Goal: Contribute content

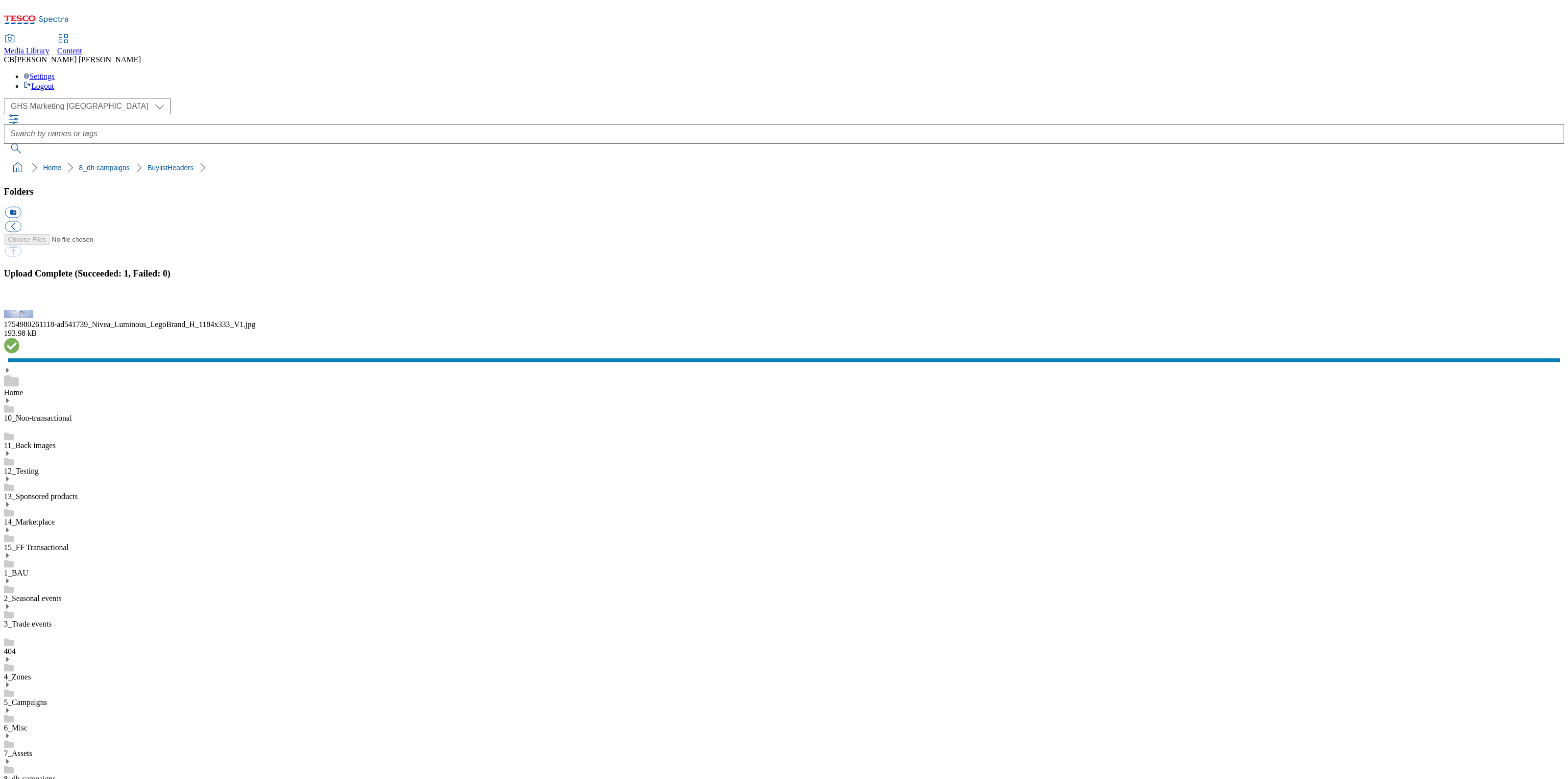
scroll to position [1, 0]
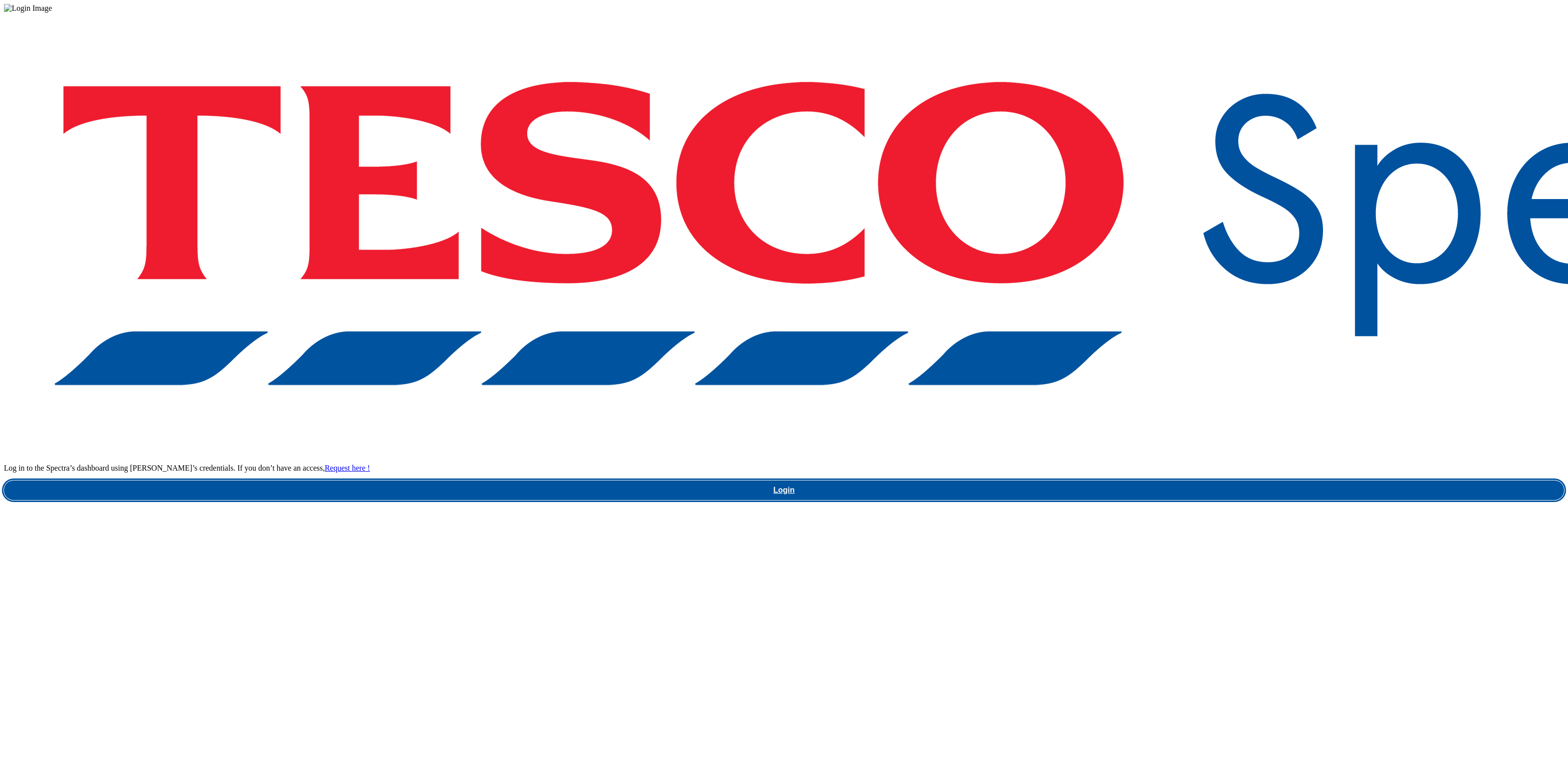
click at [1159, 481] on link "Login" at bounding box center [783, 490] width 1560 height 19
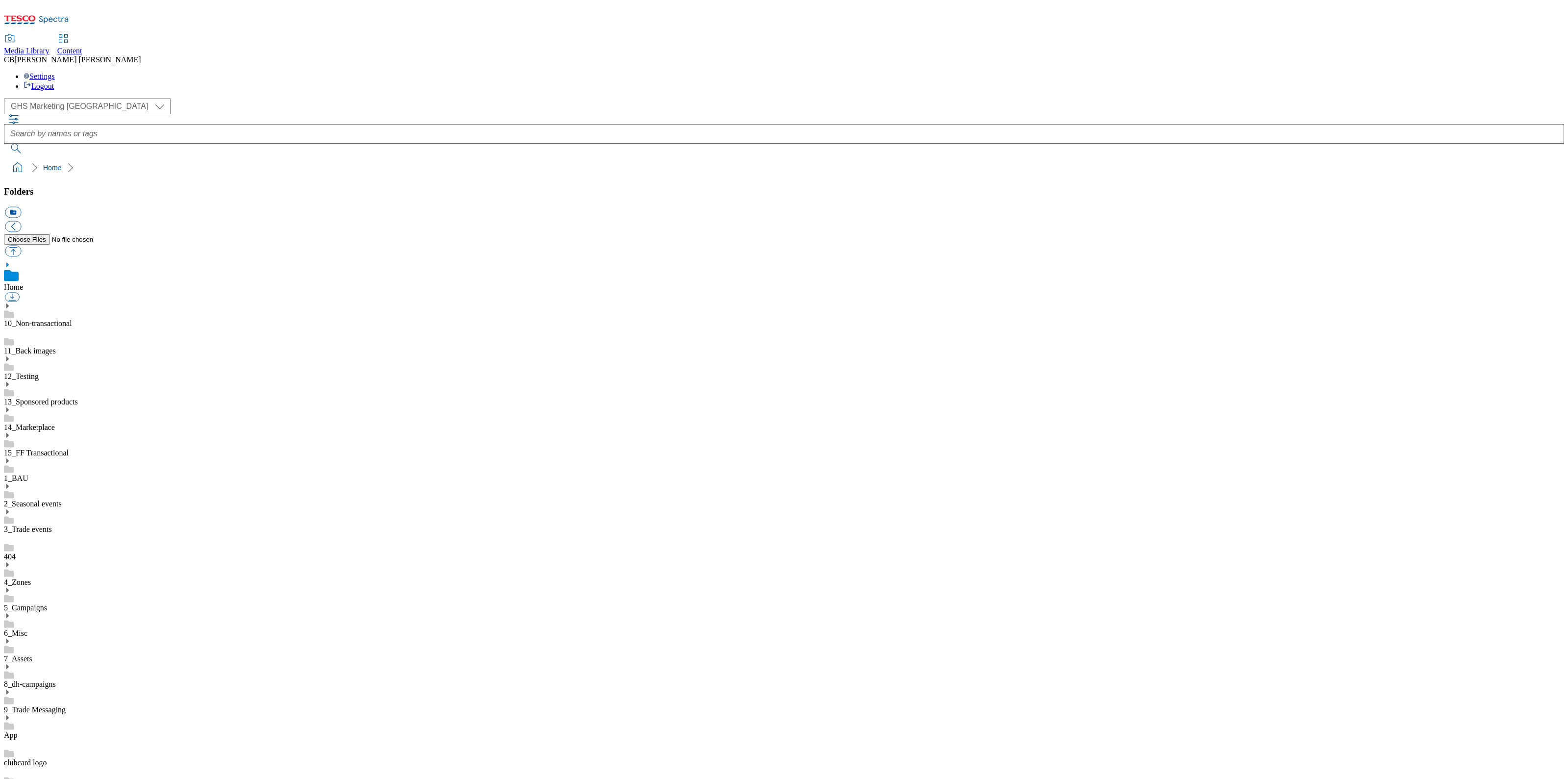
click at [11, 663] on icon at bounding box center [7, 666] width 7 height 7
click at [52, 761] on link "BuylistHeaders" at bounding box center [28, 765] width 49 height 9
click at [21, 245] on button "button" at bounding box center [13, 251] width 16 height 12
type input "C:\fakepath\1754980498085-ad541740_Nivea_BDF_Q10_LegoBrand_H_1184x333_V1.jpg"
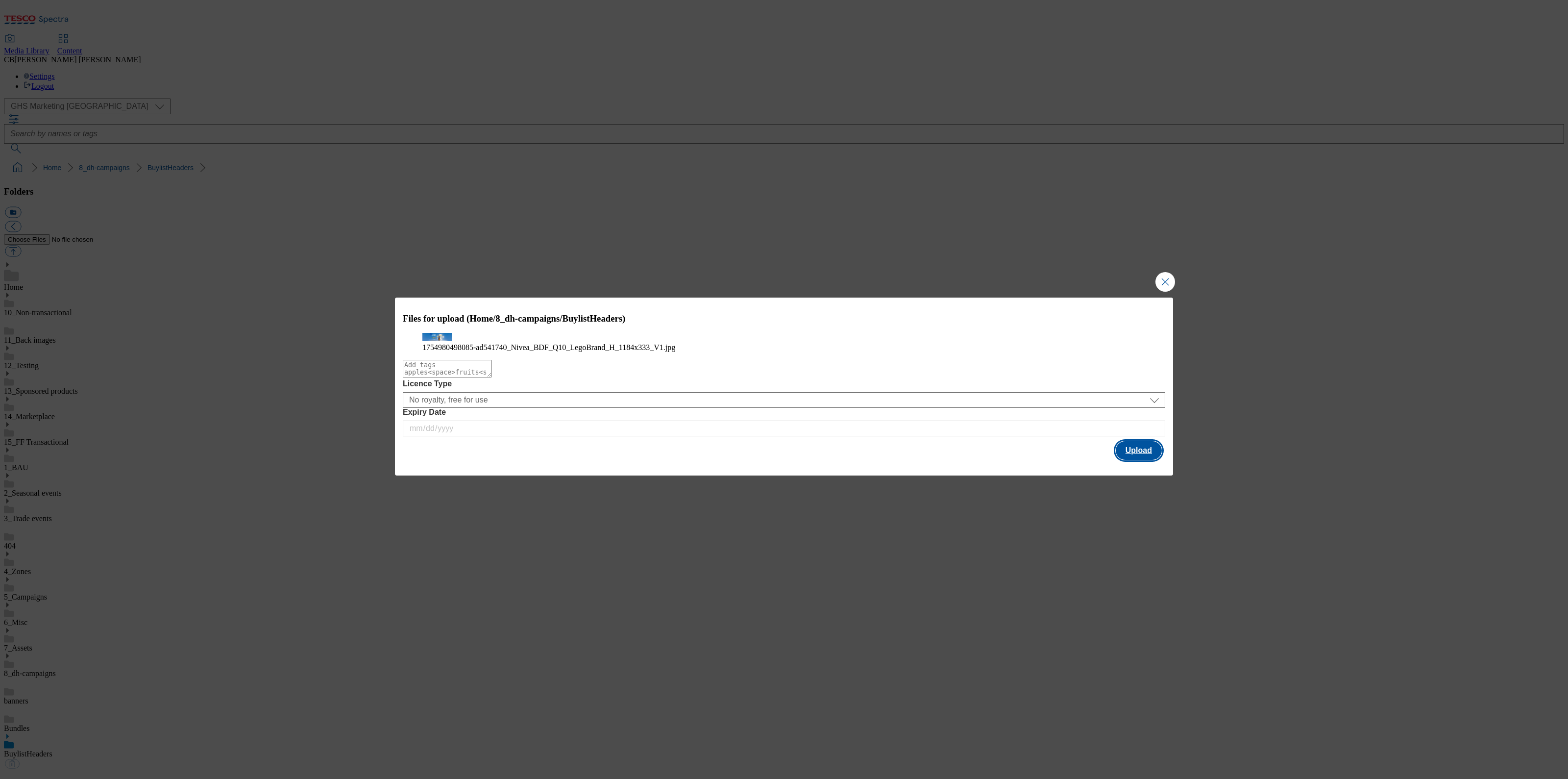
click at [1128, 460] on button "Upload" at bounding box center [1139, 450] width 46 height 19
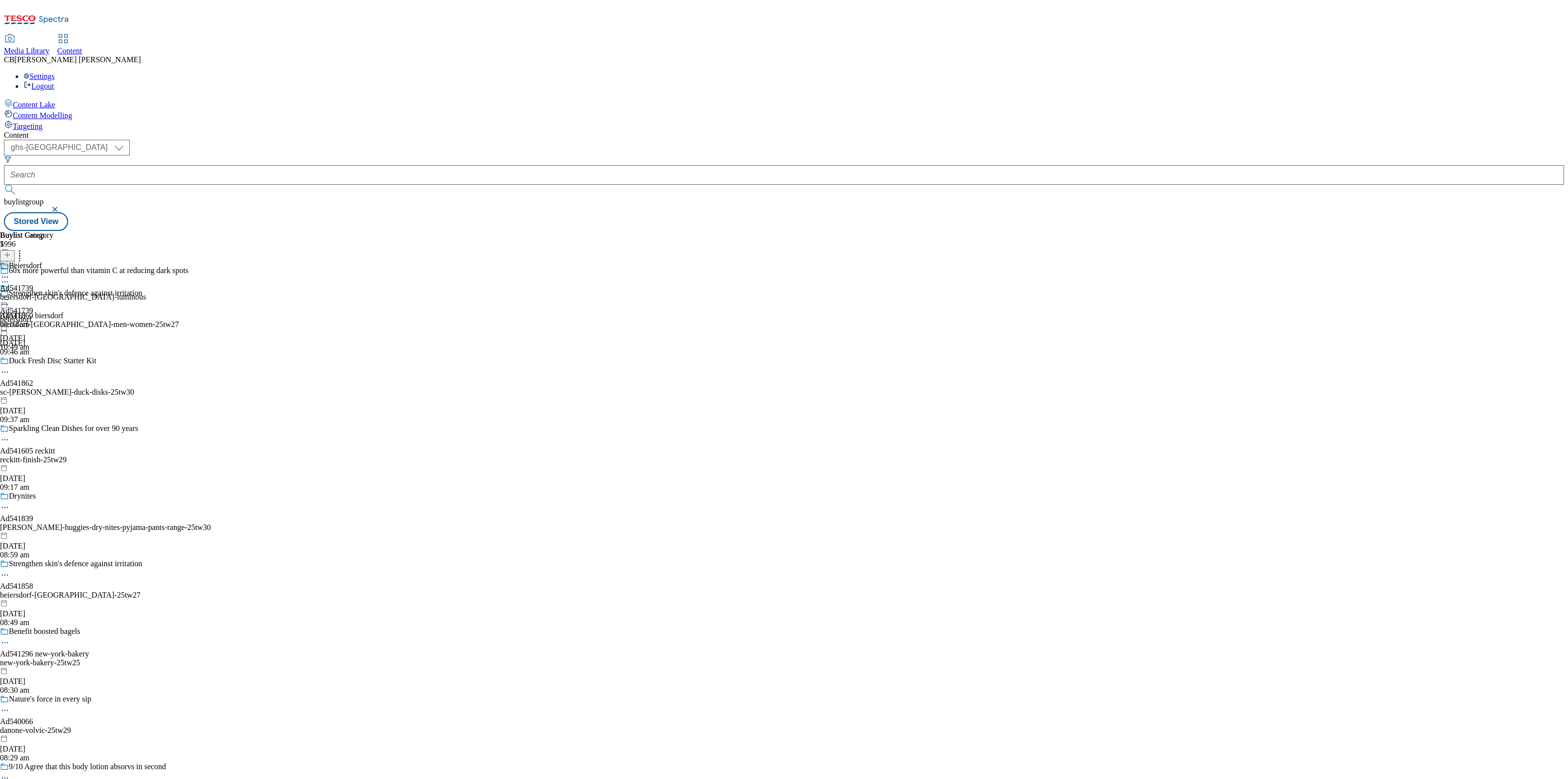
select select "ghs-[GEOGRAPHIC_DATA]"
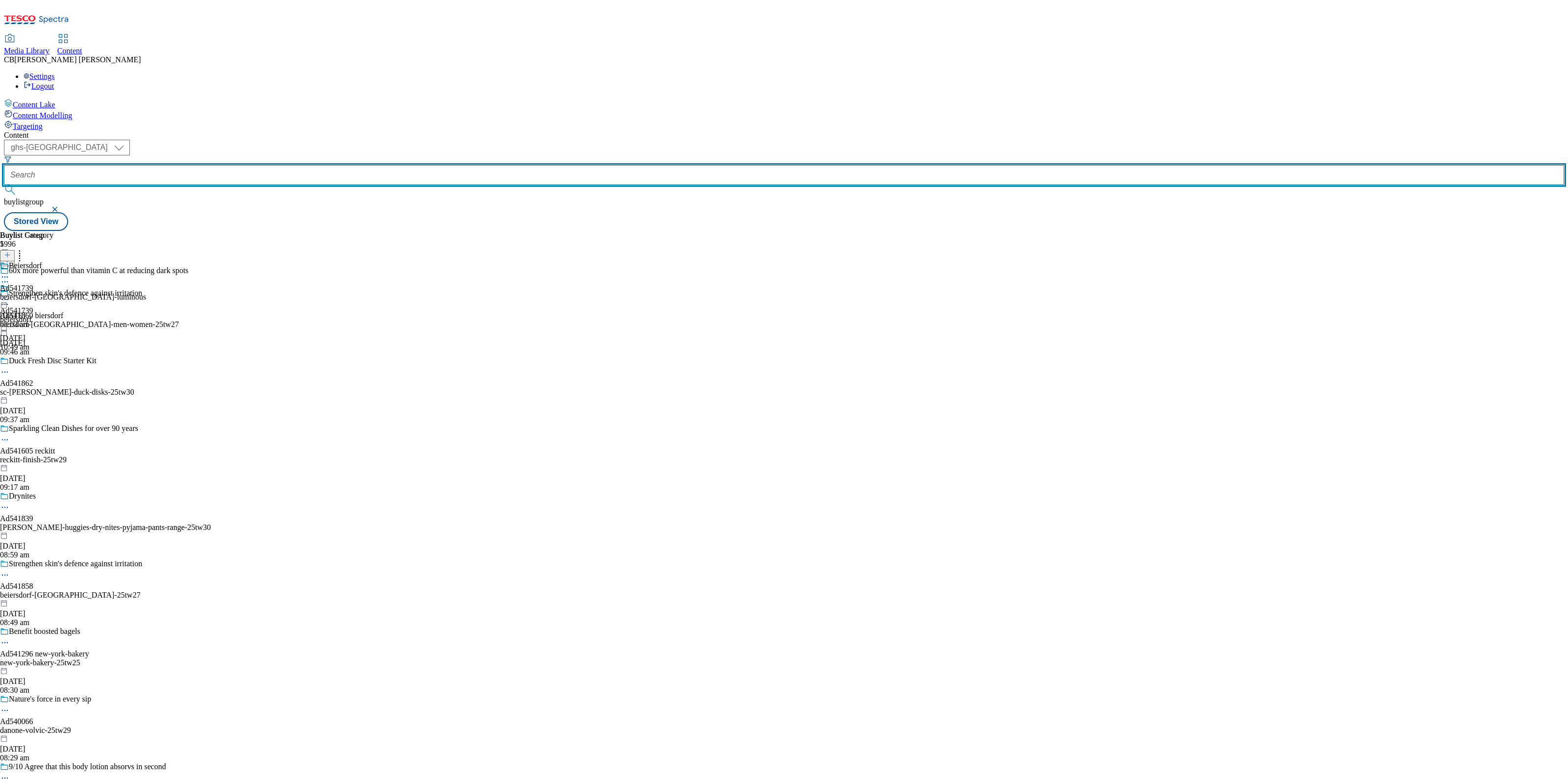
click at [248, 165] on input "text" at bounding box center [783, 175] width 1560 height 19
paste input "beiersdorf-[GEOGRAPHIC_DATA]-25tw25"
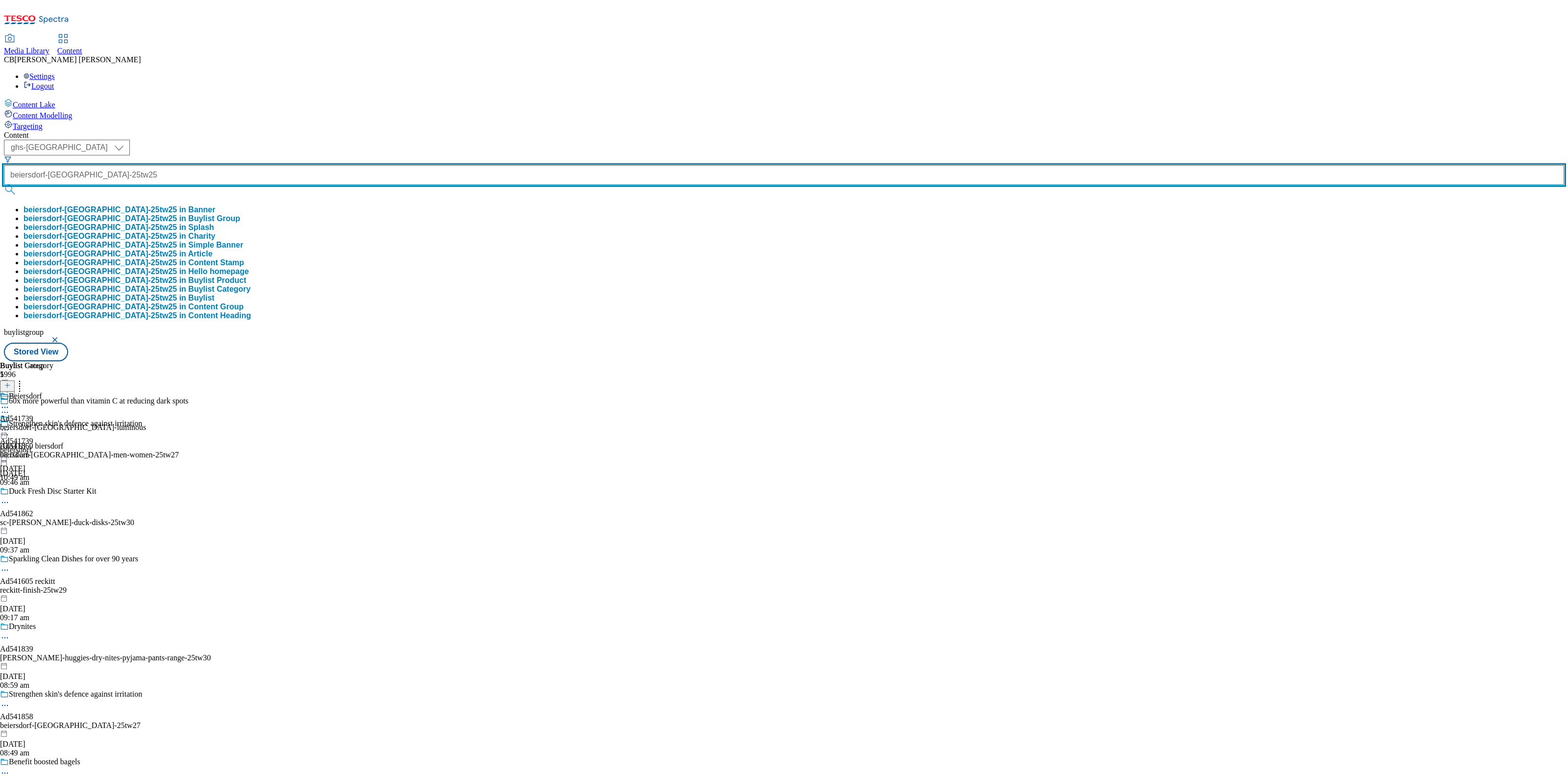
type input "beiersdorf-[GEOGRAPHIC_DATA]-25tw25"
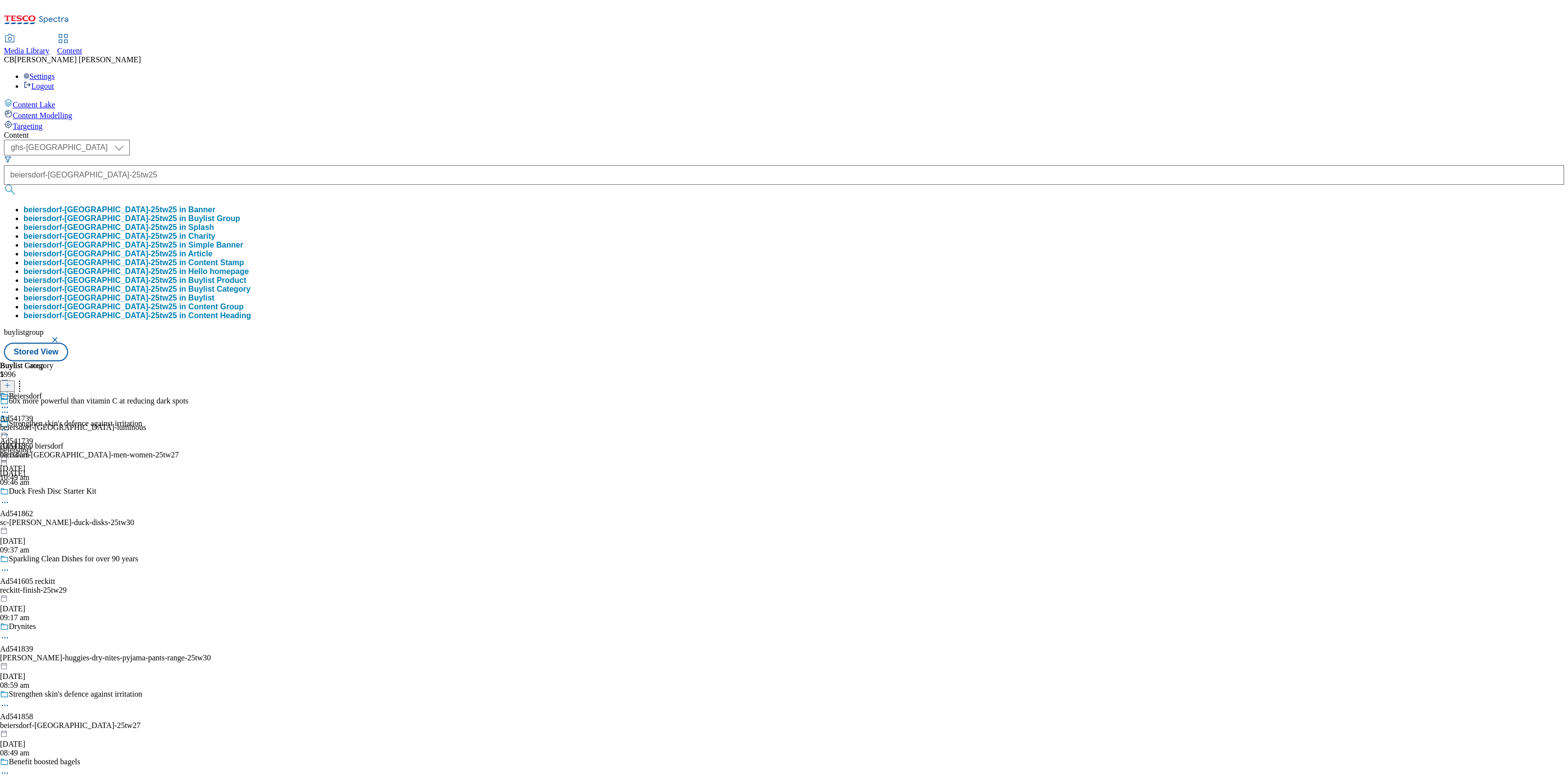
click at [240, 214] on button "beiersdorf-nivea-25tw25 in Buylist Group" at bounding box center [132, 219] width 217 height 9
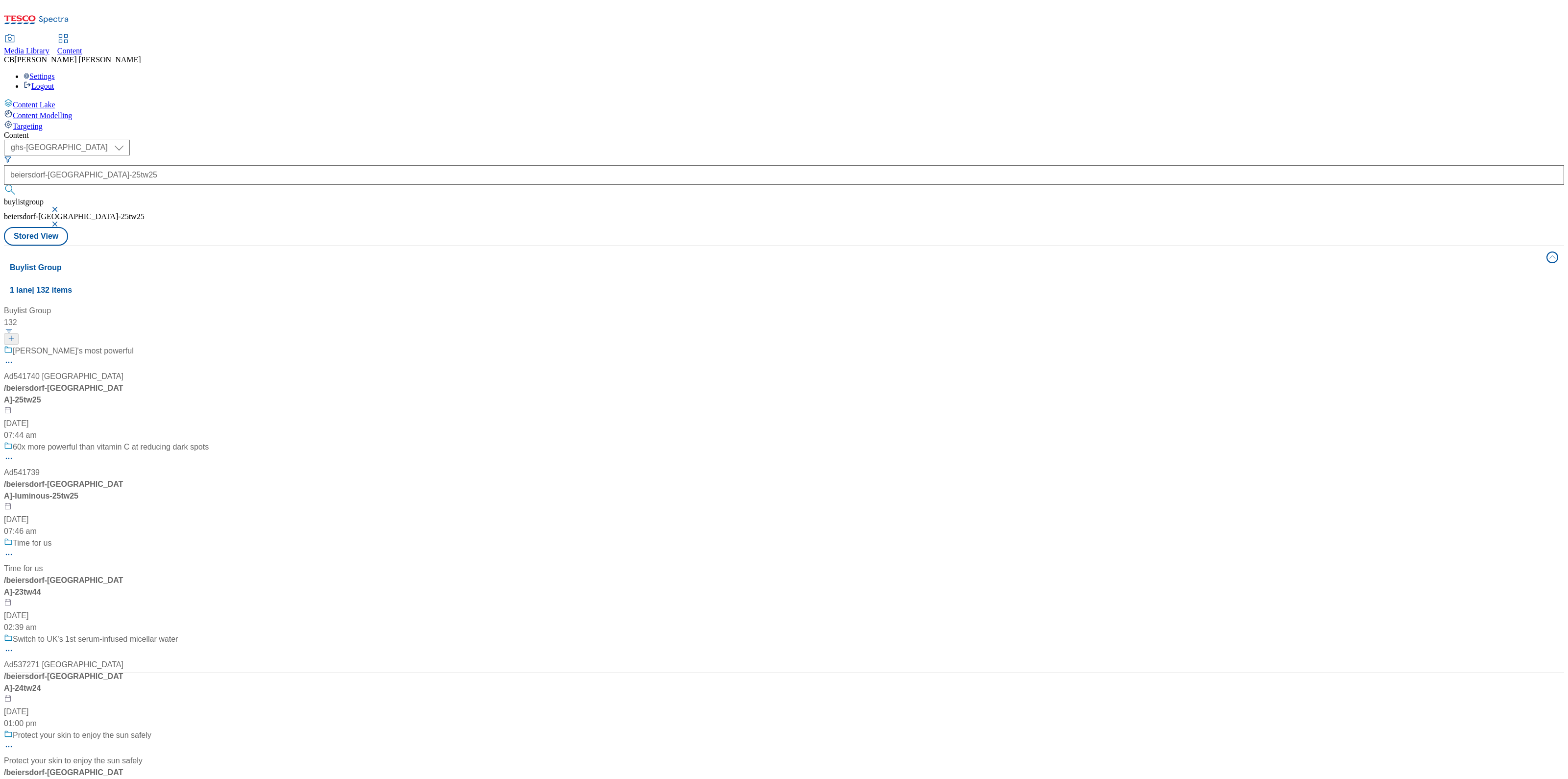
click at [209, 345] on div "[PERSON_NAME]'s most powerful" at bounding box center [106, 358] width 205 height 26
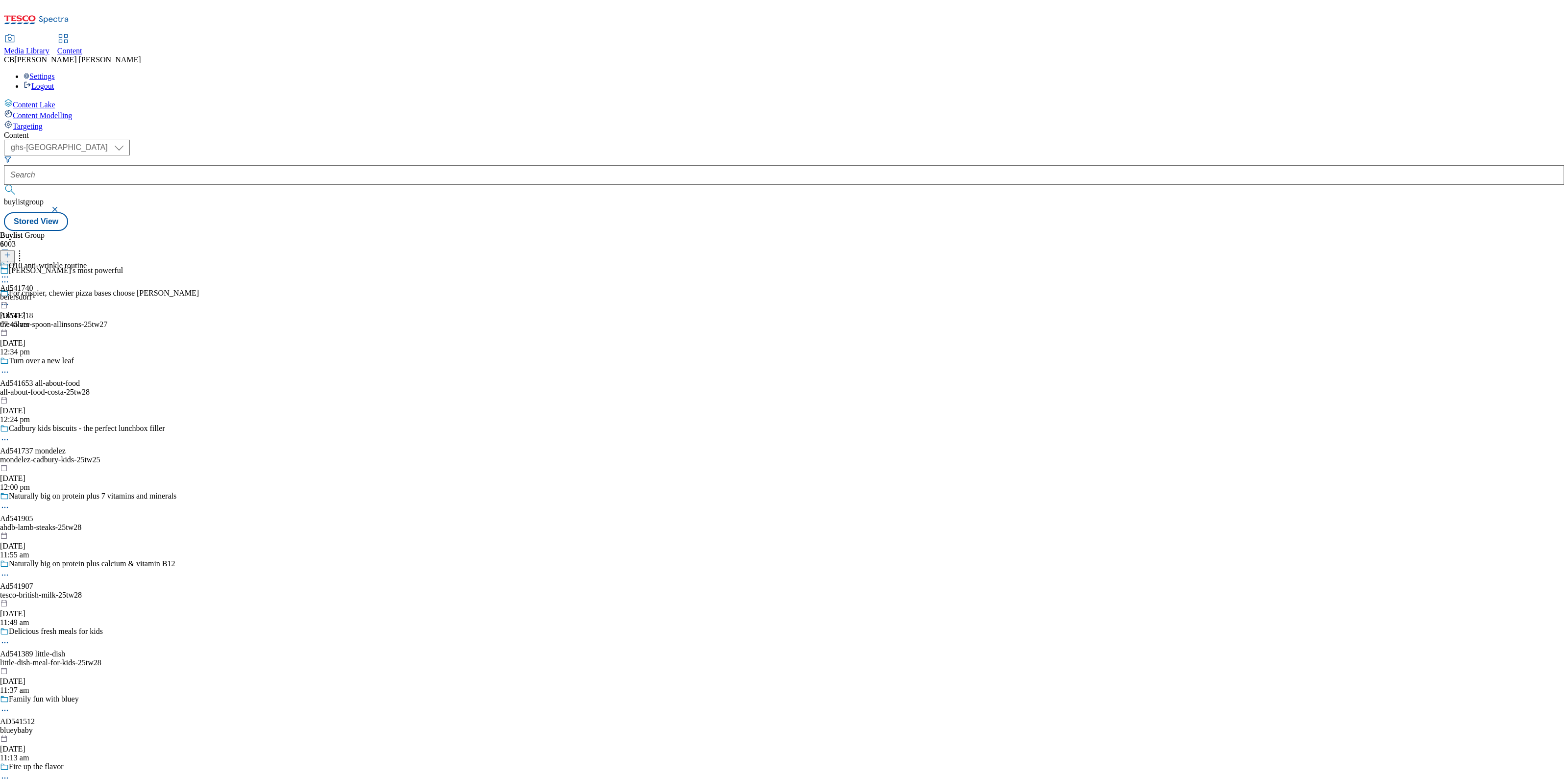
click at [10, 272] on icon at bounding box center [5, 277] width 10 height 10
click at [46, 292] on button "Edit" at bounding box center [32, 297] width 26 height 12
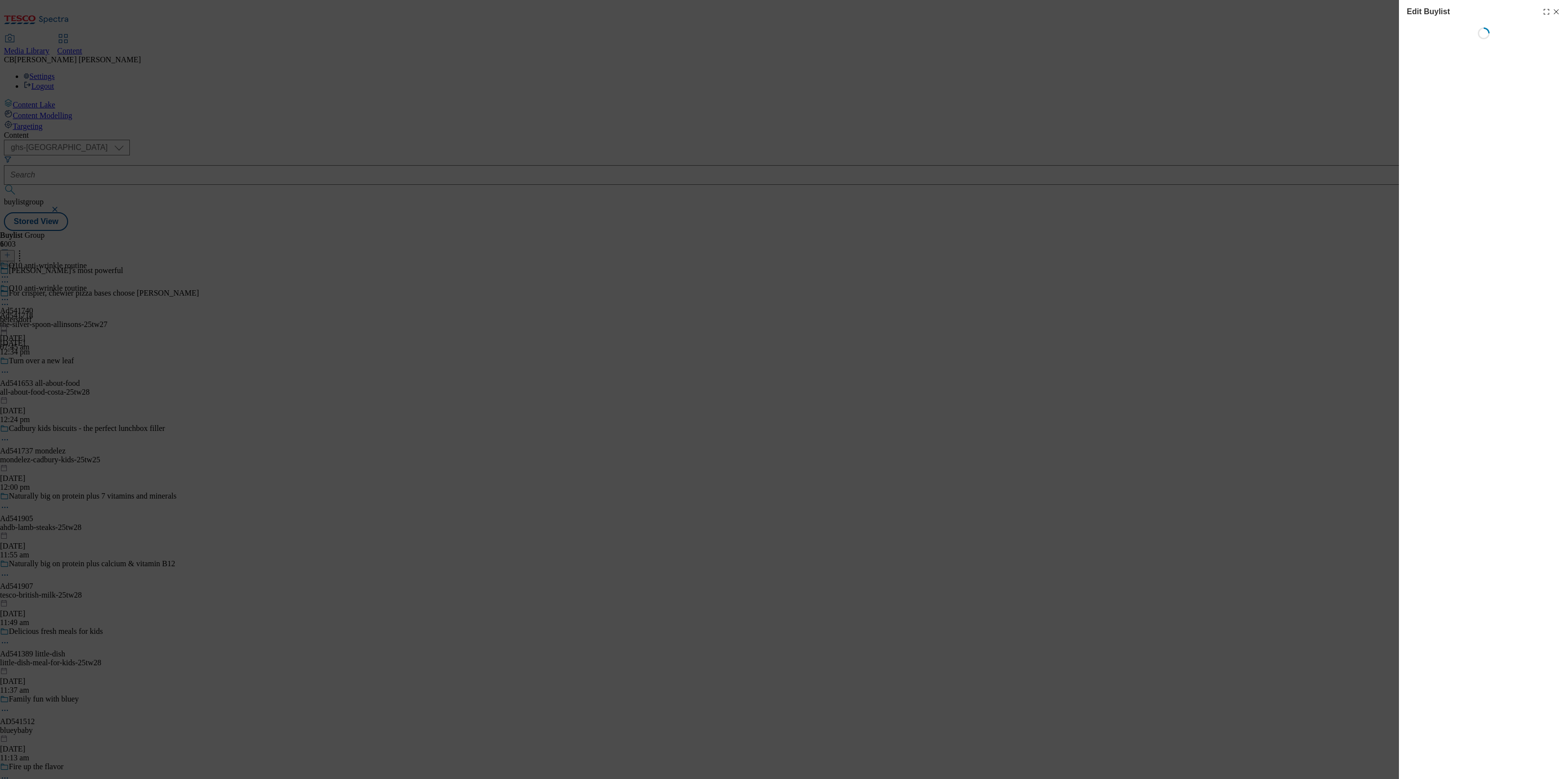
select select "tactical"
select select "supplier funded short term 1-3 weeks"
select select "dunnhumby"
select select "Banner"
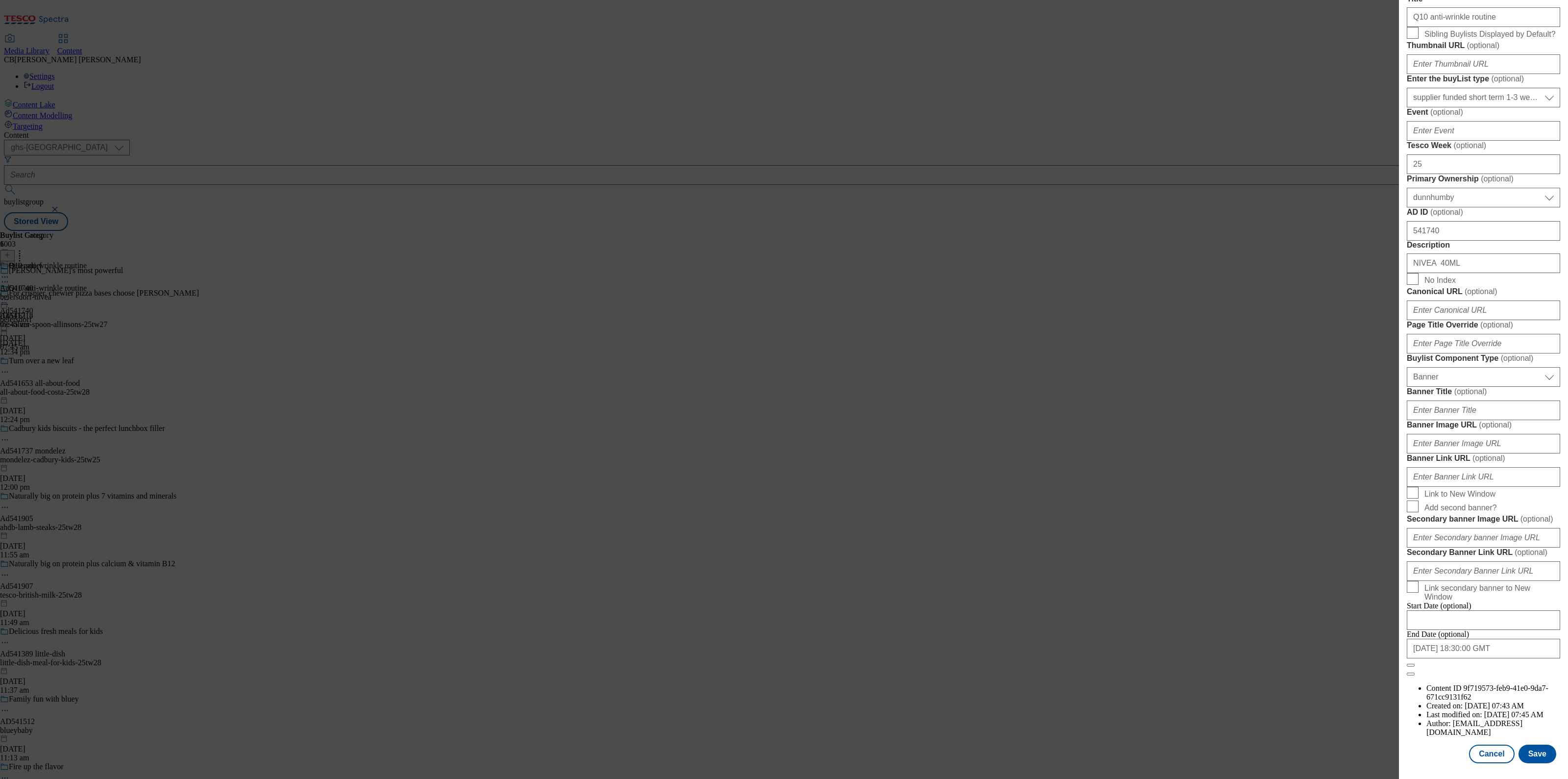
scroll to position [708, 0]
click at [1499, 434] on input "Banner Image URL ( optional )" at bounding box center [1483, 443] width 153 height 19
paste input "[URL][DOMAIN_NAME]"
type input "[URL][DOMAIN_NAME]"
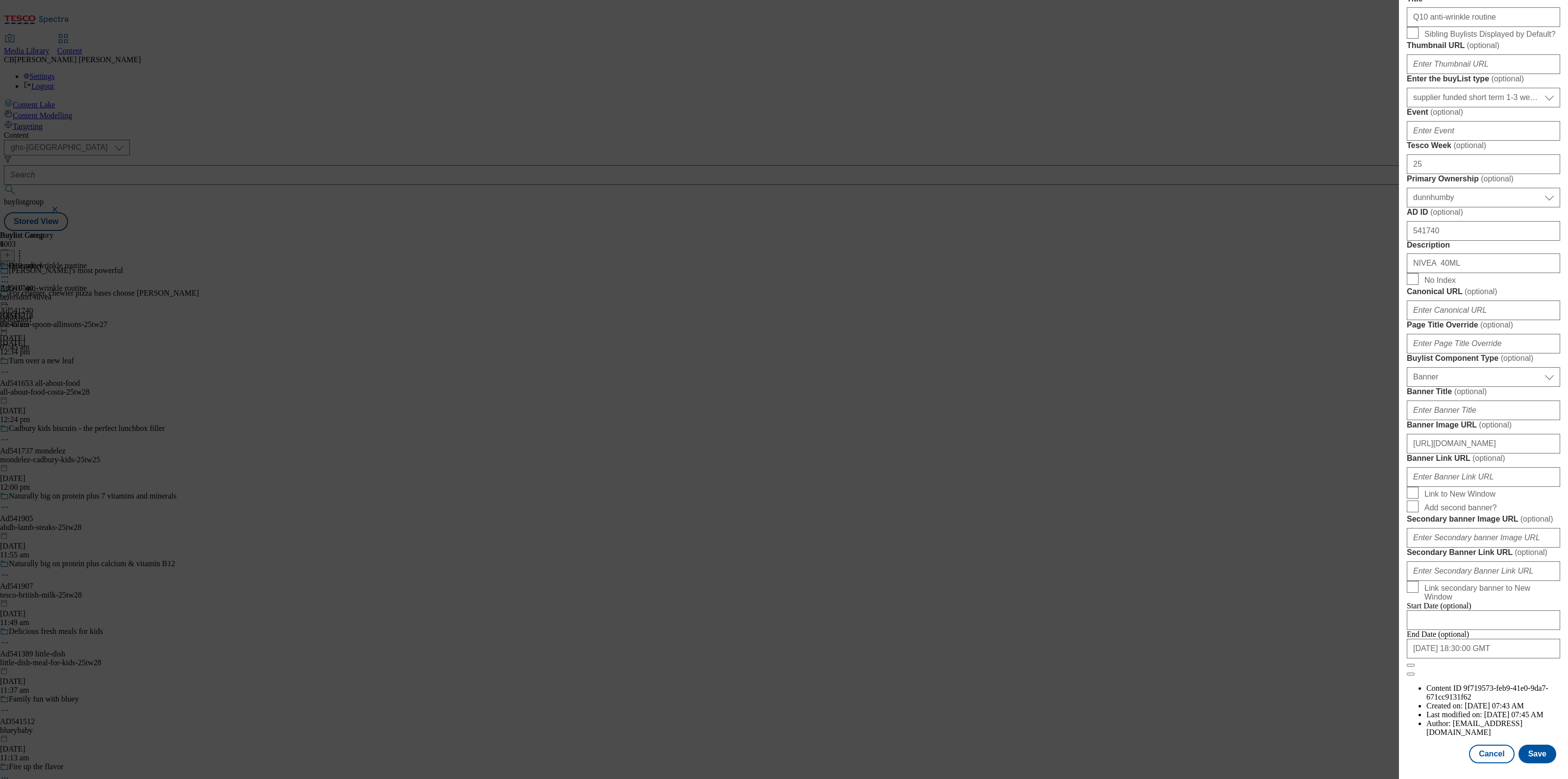
click at [1519, 349] on form "Label Ad541740 Tracking Name DH_AD541740 Friendly Name beiersdorf Buylist Lifes…" at bounding box center [1483, 270] width 153 height 811
click at [1526, 745] on button "Save" at bounding box center [1538, 754] width 38 height 19
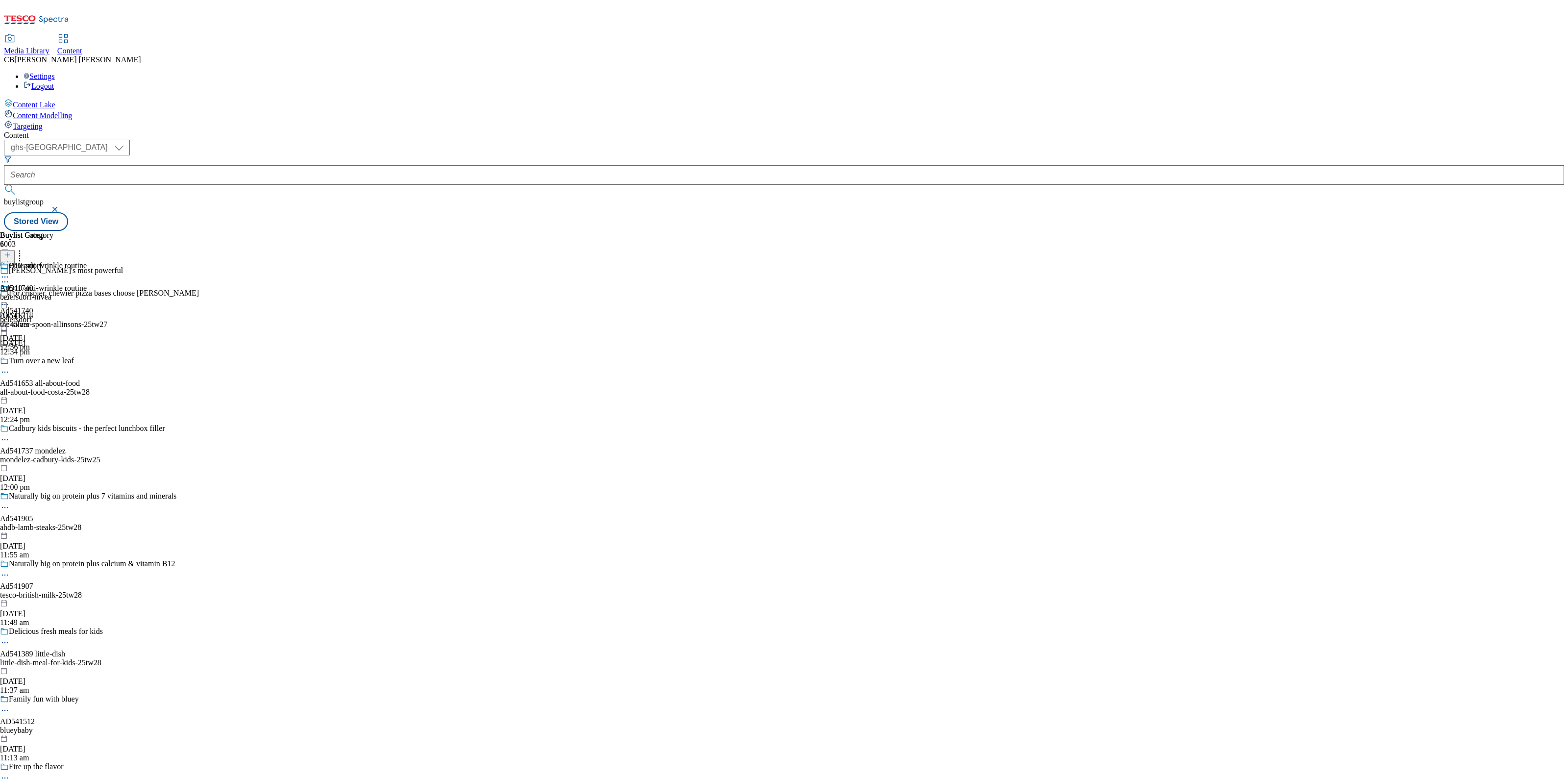
click at [10, 295] on icon at bounding box center [5, 300] width 10 height 10
click at [54, 362] on span "Preview" at bounding box center [42, 365] width 23 height 7
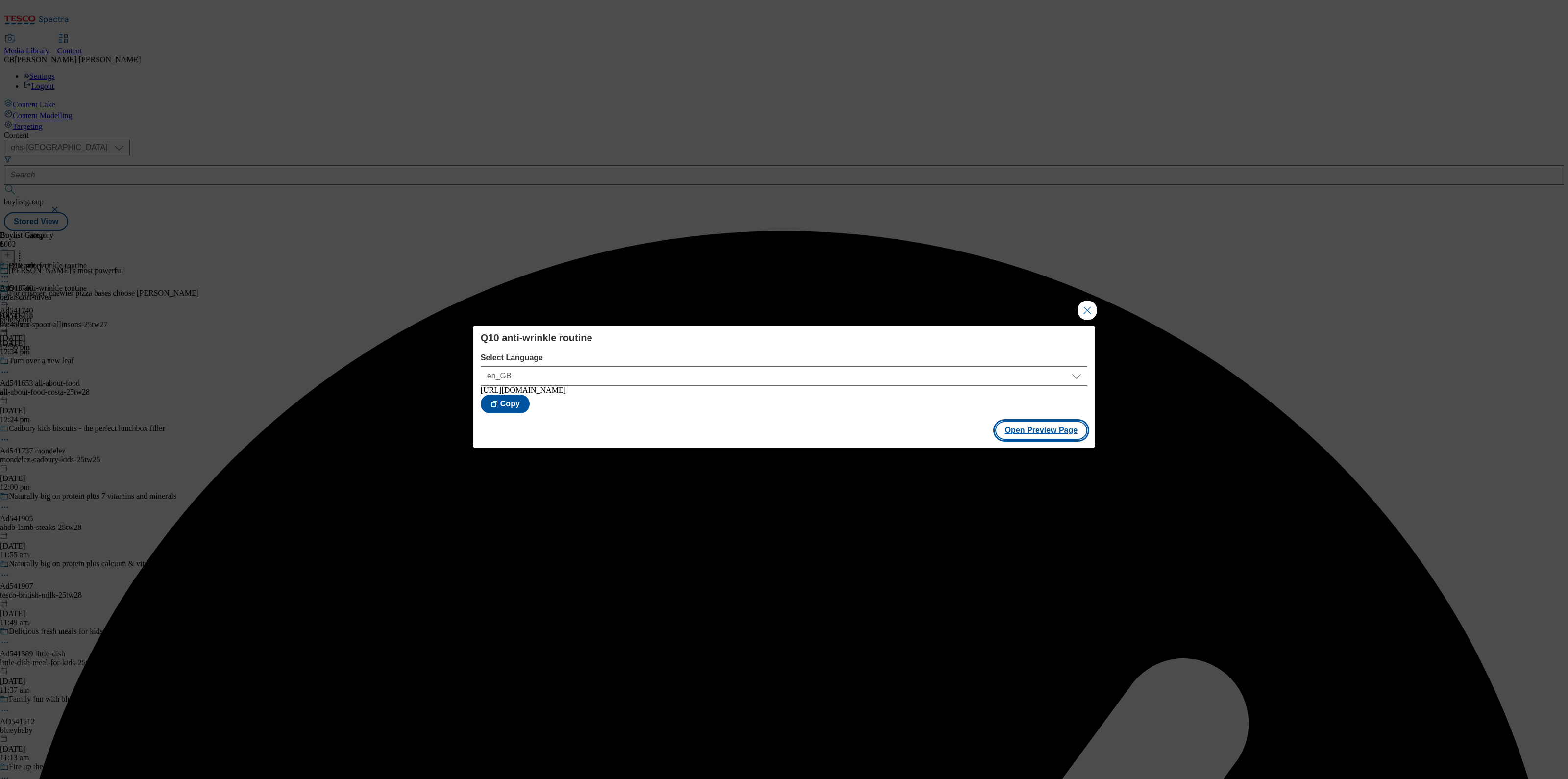
click at [1054, 435] on button "Open Preview Page" at bounding box center [1041, 430] width 93 height 19
click at [1090, 305] on button "Close Modal" at bounding box center [1087, 310] width 19 height 19
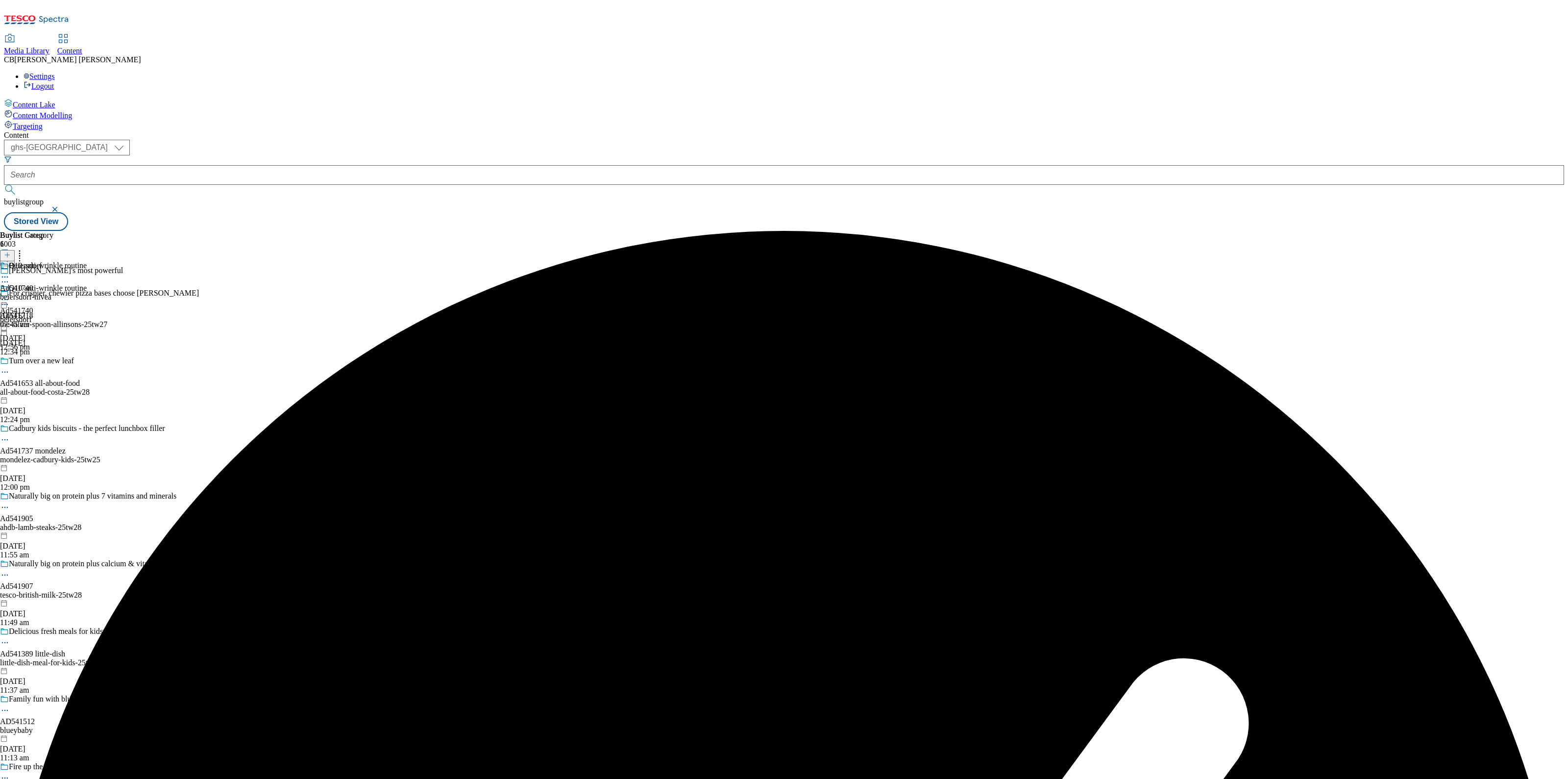
click at [86, 284] on div "Q10 anti-wrinkle routine" at bounding box center [43, 295] width 86 height 23
click at [10, 295] on icon at bounding box center [5, 300] width 10 height 10
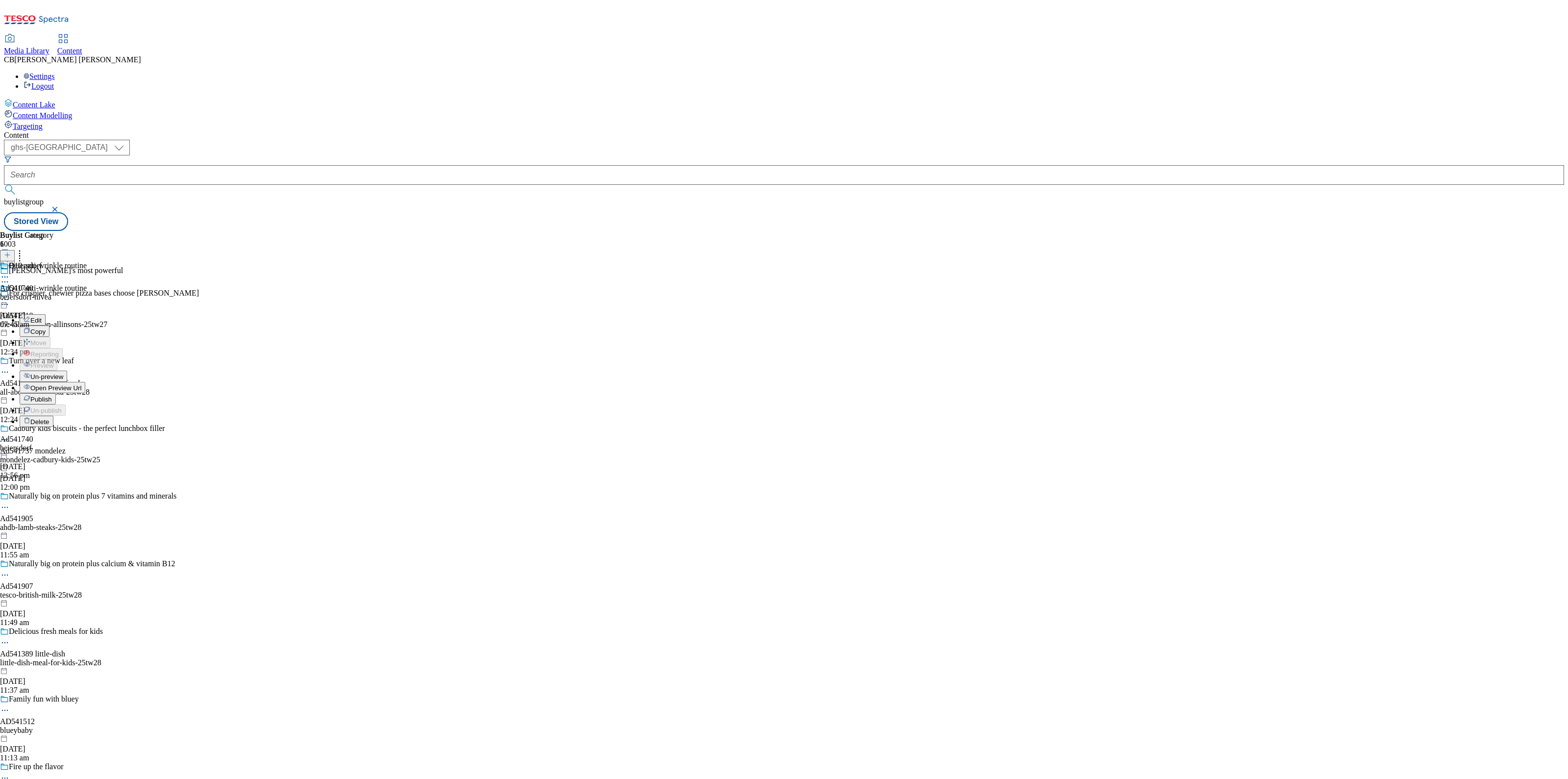
click at [52, 396] on span "Publish" at bounding box center [41, 400] width 21 height 7
